Goal: Task Accomplishment & Management: Complete application form

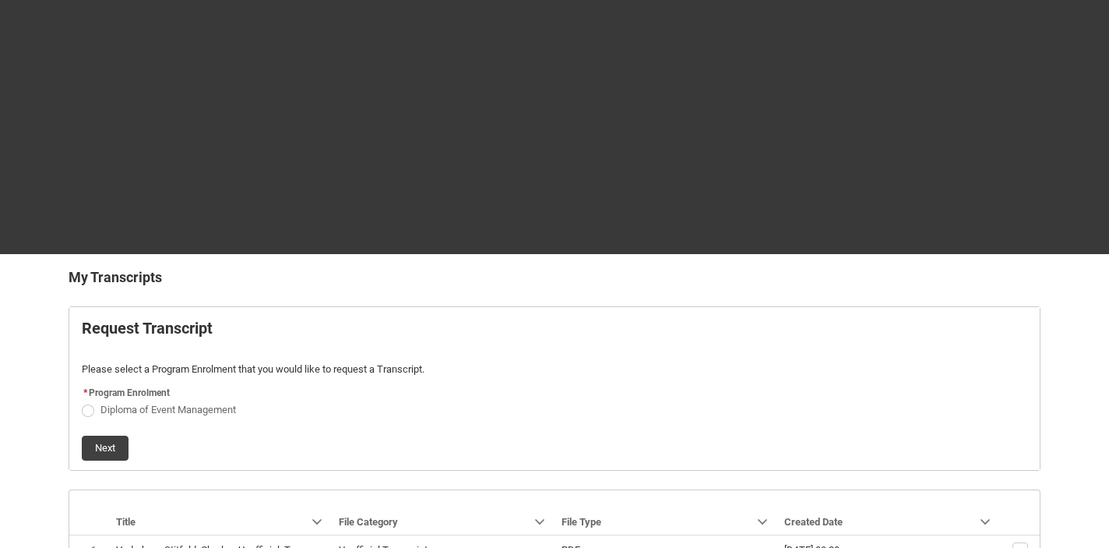
scroll to position [160, 0]
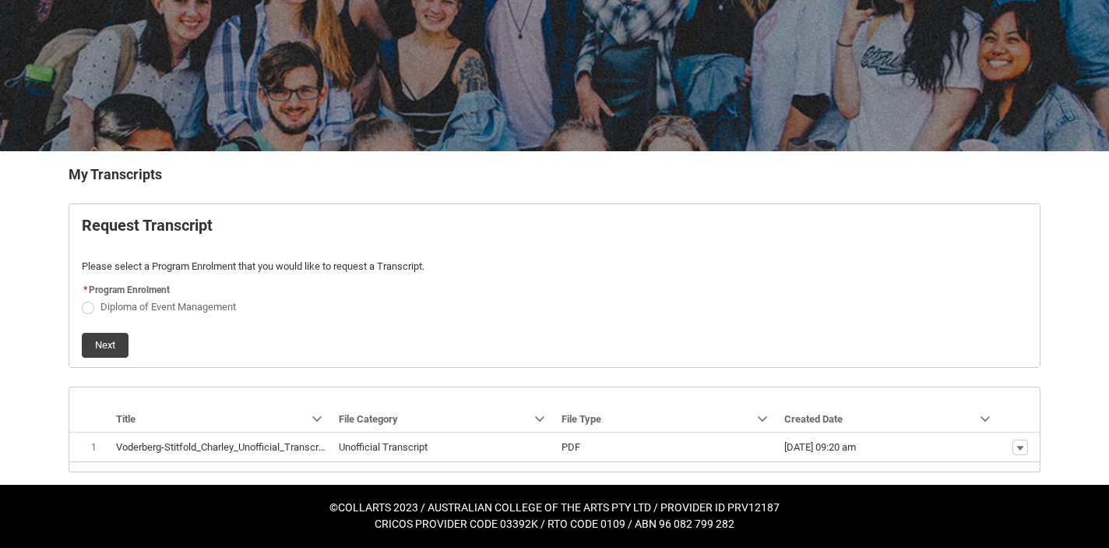
click at [116, 305] on span "Diploma of Event Management" at bounding box center [168, 307] width 136 height 12
click at [82, 298] on input "Diploma of Event Management" at bounding box center [81, 298] width 1 height 1
radio input "true"
click at [100, 340] on button "Next" at bounding box center [105, 345] width 47 height 25
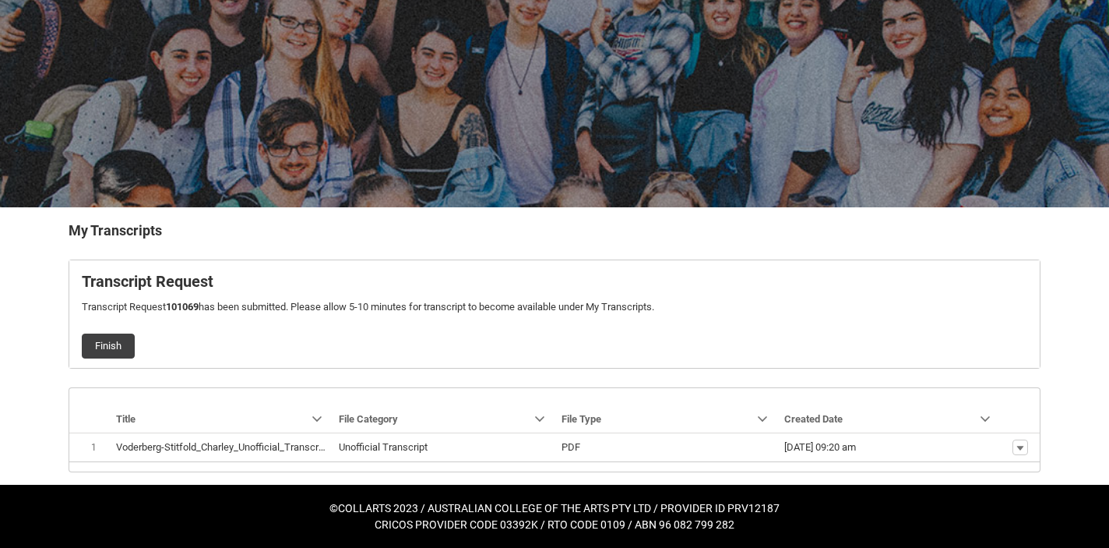
scroll to position [104, 0]
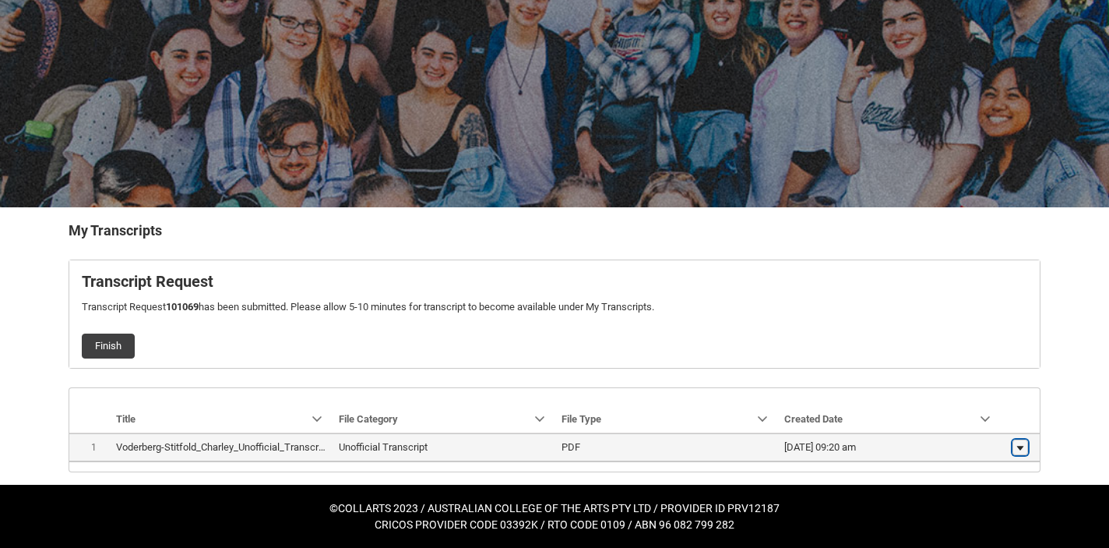
click at [1021, 446] on lightning-primitive-icon "button" at bounding box center [1020, 447] width 9 height 11
